Goal: Transaction & Acquisition: Download file/media

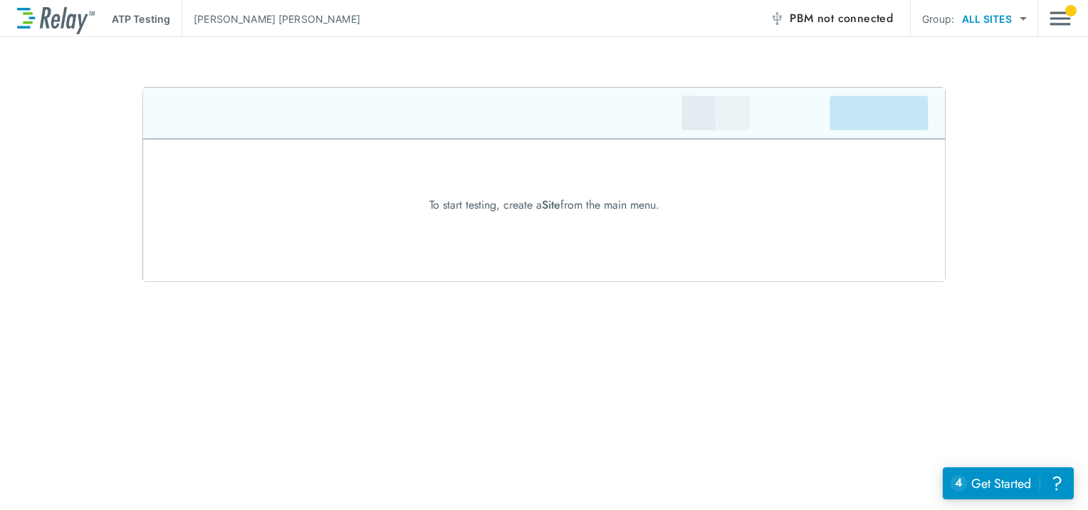
click at [1044, 3] on div "ATP Testing [PERSON_NAME] PBM not connected Group: ALL SITES ********* ​" at bounding box center [544, 18] width 1054 height 37
click at [1047, 15] on div "ATP Testing [PERSON_NAME] PBM not connected Group: ALL SITES ********* ​" at bounding box center [544, 18] width 1054 height 37
click at [1056, 15] on img "Main menu" at bounding box center [1059, 18] width 21 height 27
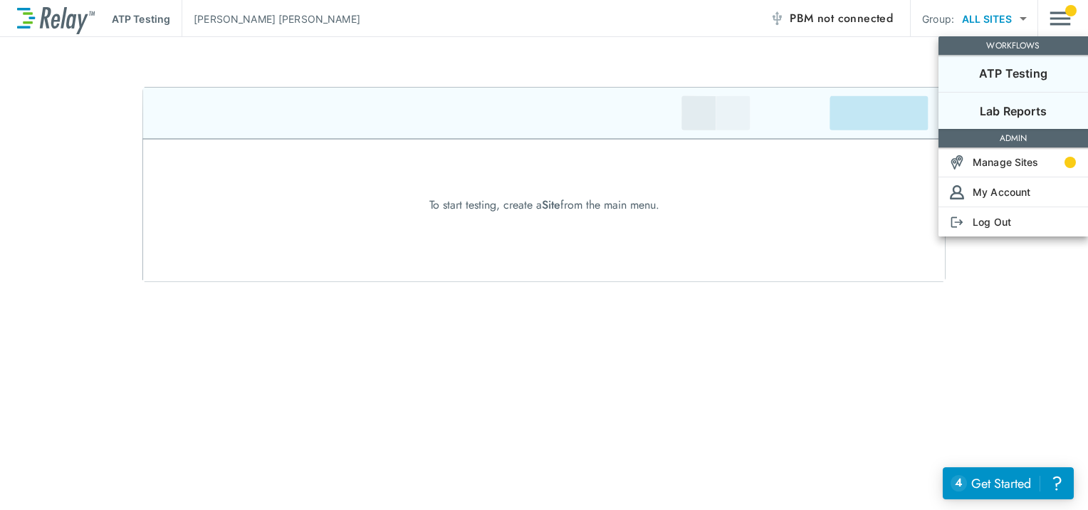
click at [1017, 111] on p "Lab Reports" at bounding box center [1013, 111] width 67 height 17
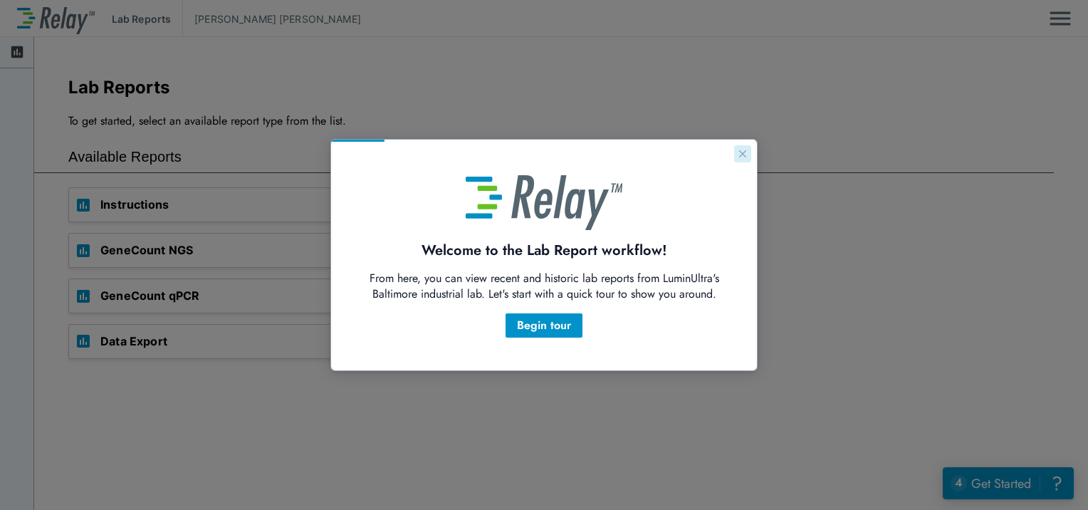
click at [748, 157] on icon "Close guide" at bounding box center [742, 153] width 11 height 11
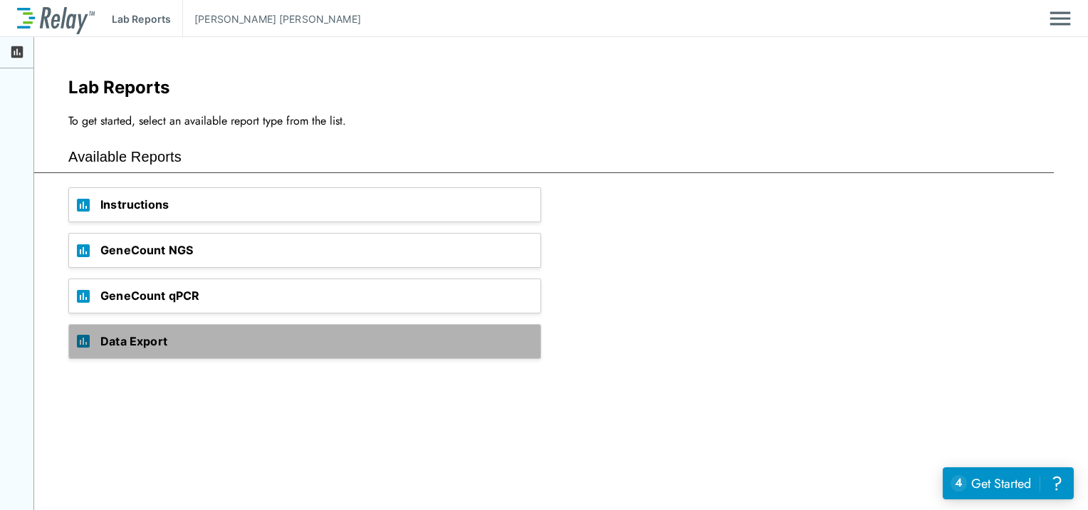
click at [143, 344] on span "Data Export" at bounding box center [320, 341] width 440 height 33
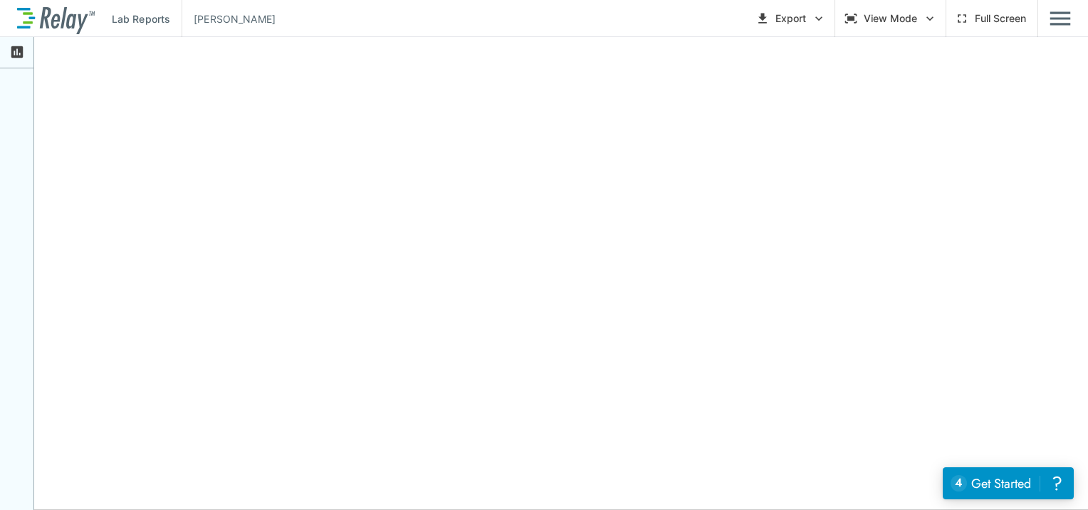
click at [925, 15] on icon "button" at bounding box center [930, 18] width 14 height 14
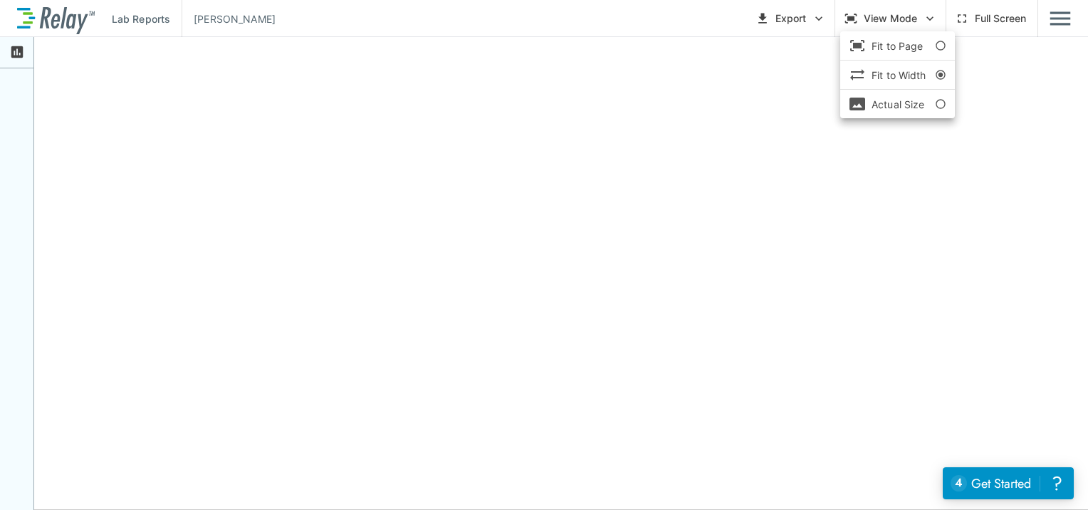
click at [925, 15] on div at bounding box center [544, 255] width 1088 height 510
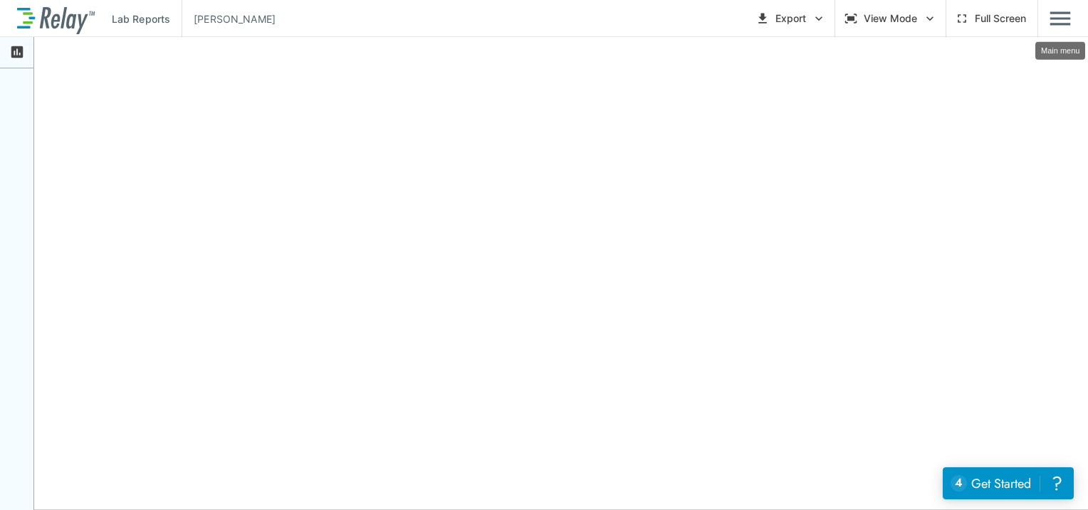
click at [1068, 17] on img "Main menu" at bounding box center [1059, 18] width 21 height 27
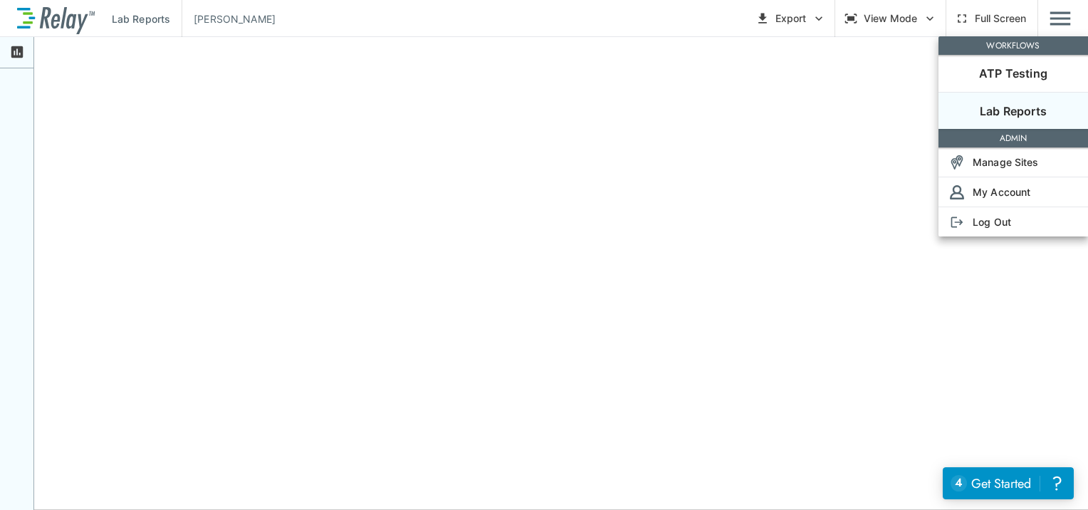
click at [780, 75] on div at bounding box center [544, 255] width 1088 height 510
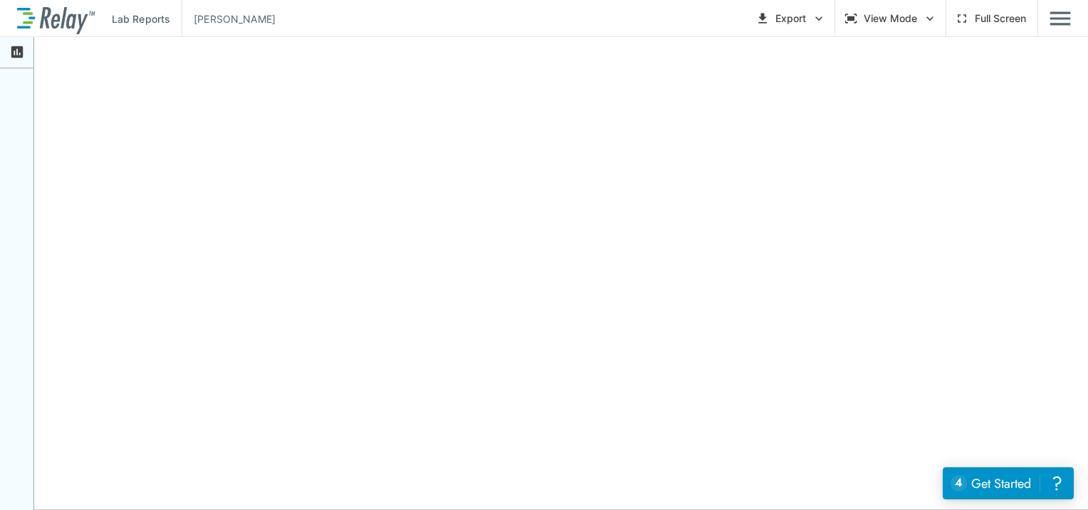
click at [7, 57] on div at bounding box center [17, 52] width 34 height 31
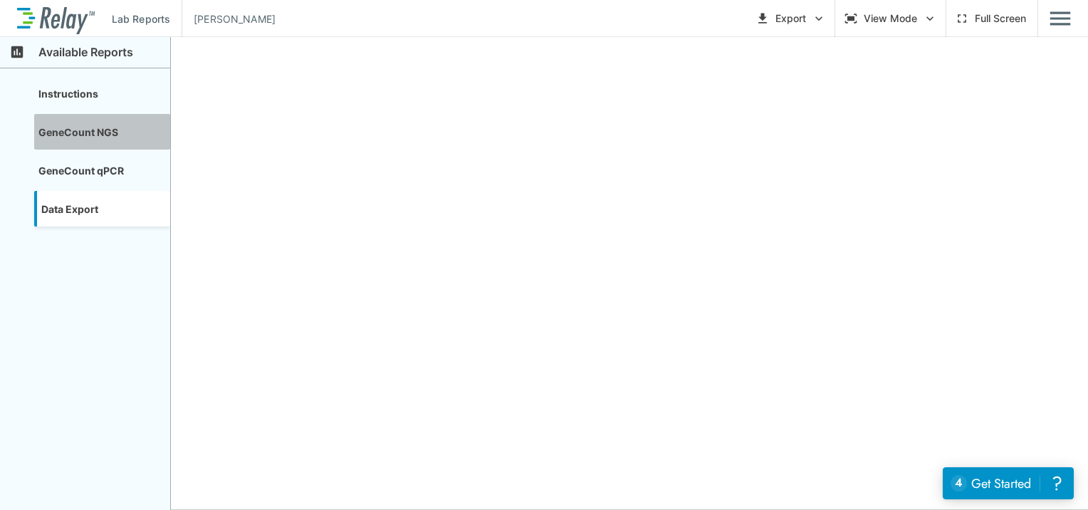
click at [85, 134] on div "GeneCount NGS" at bounding box center [102, 132] width 136 height 36
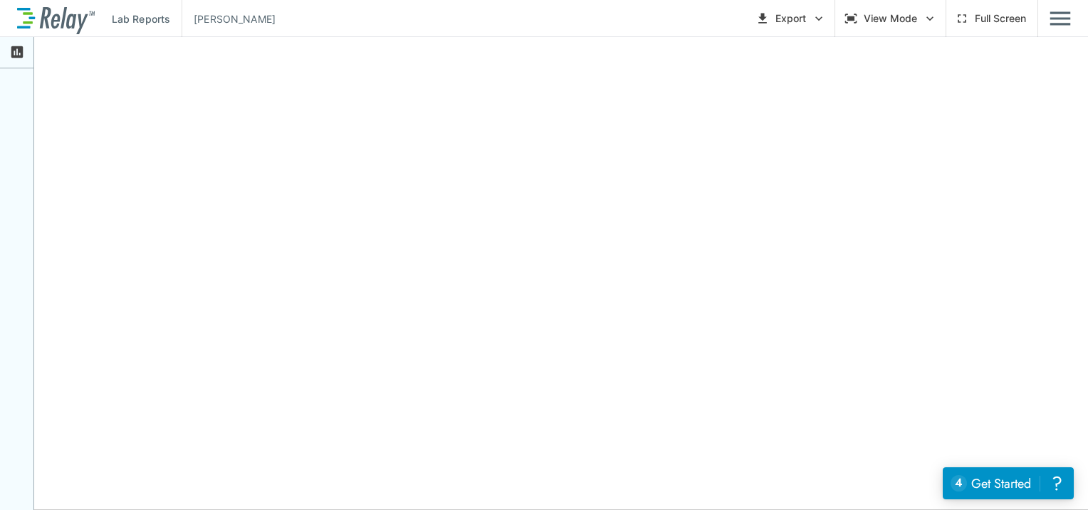
click at [817, 16] on icon "button" at bounding box center [819, 18] width 14 height 14
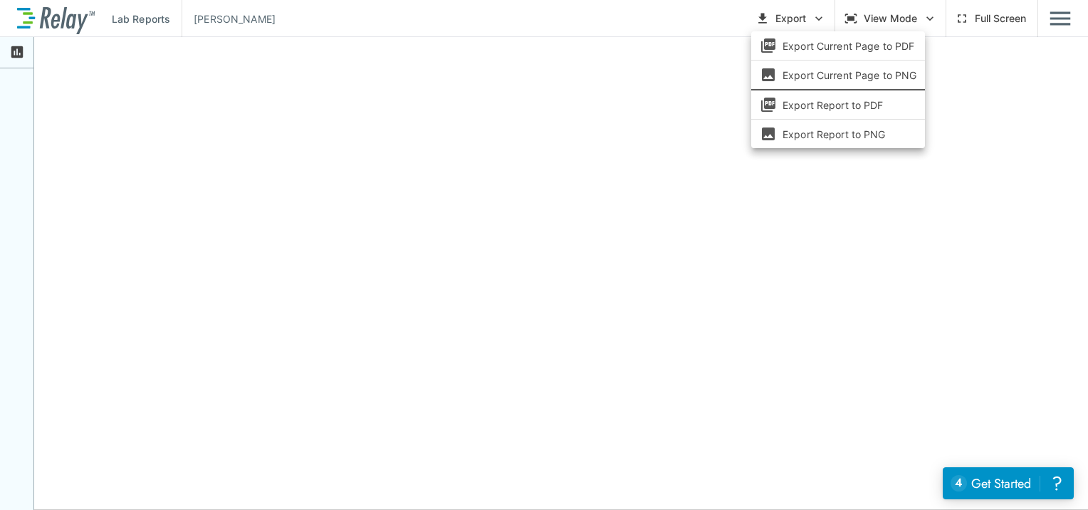
click at [852, 106] on li "Export Report to PDF" at bounding box center [838, 104] width 174 height 17
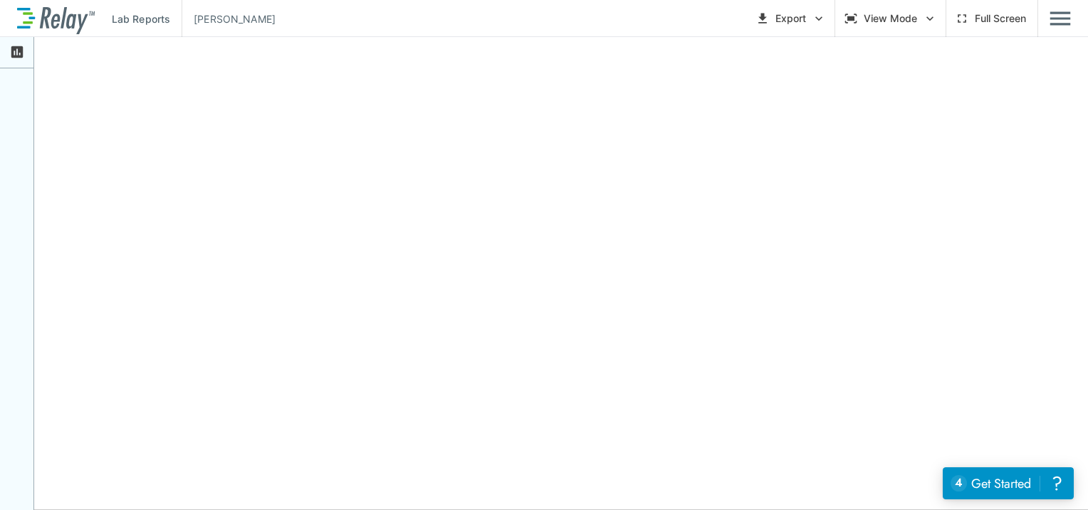
click at [23, 57] on icon at bounding box center [17, 52] width 12 height 12
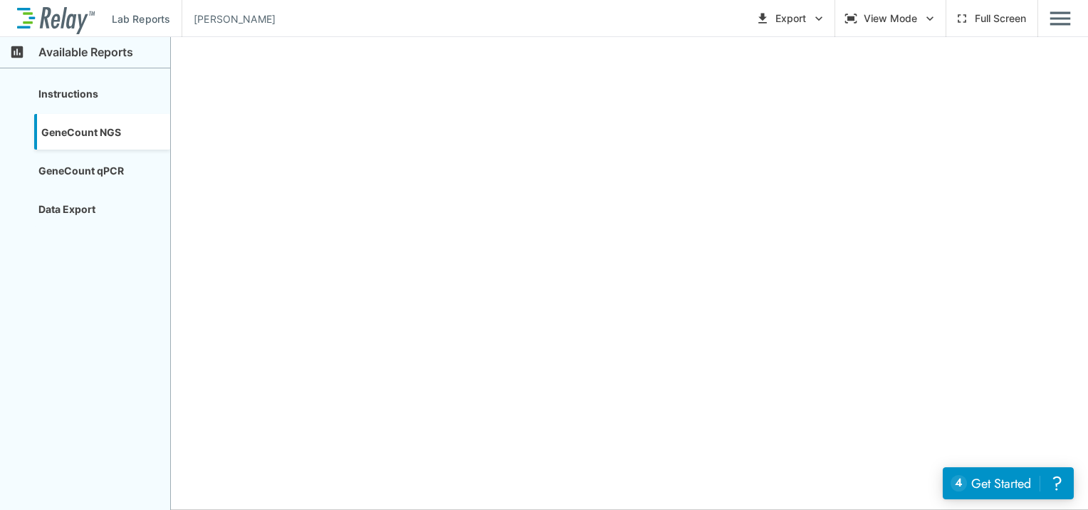
click at [118, 161] on div "GeneCount qPCR" at bounding box center [102, 170] width 136 height 36
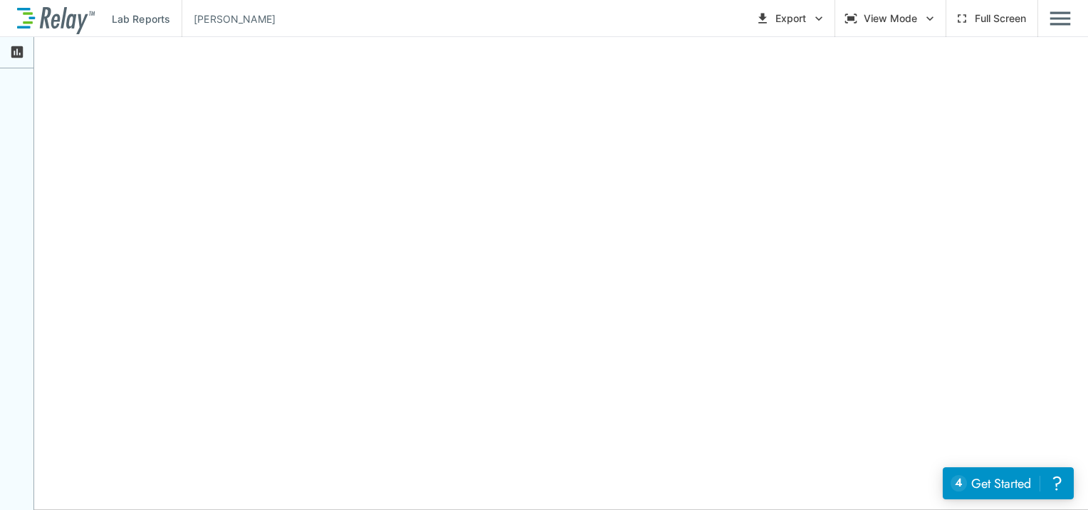
click at [1052, 9] on img "Main menu" at bounding box center [1059, 18] width 21 height 27
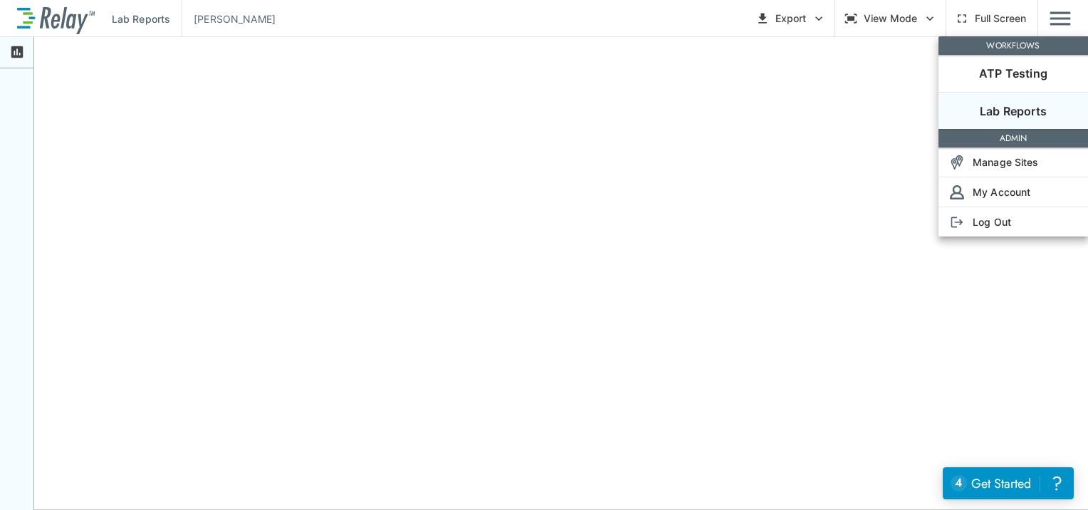
click at [334, 107] on div at bounding box center [544, 255] width 1088 height 510
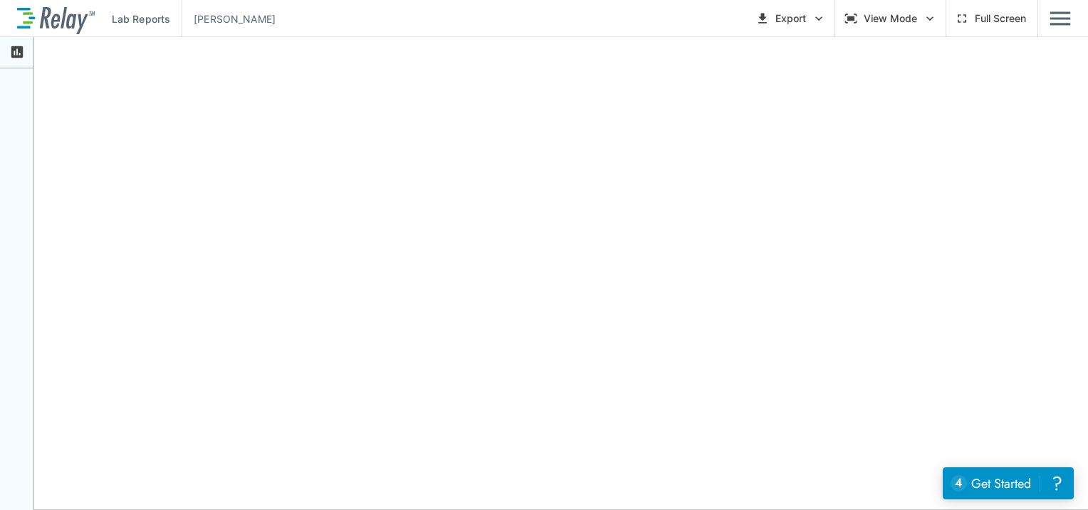
click at [157, 20] on p "Lab Reports" at bounding box center [141, 18] width 58 height 15
